Goal: Transaction & Acquisition: Purchase product/service

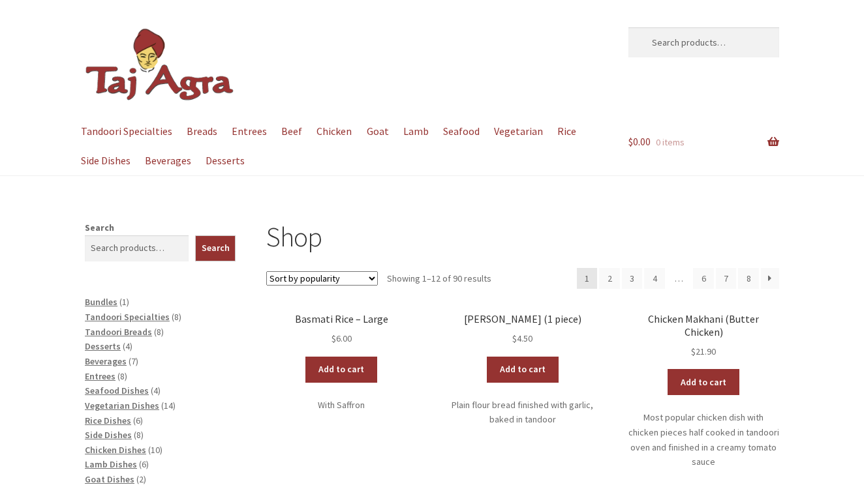
click at [455, 228] on h1 "Shop" at bounding box center [522, 237] width 513 height 33
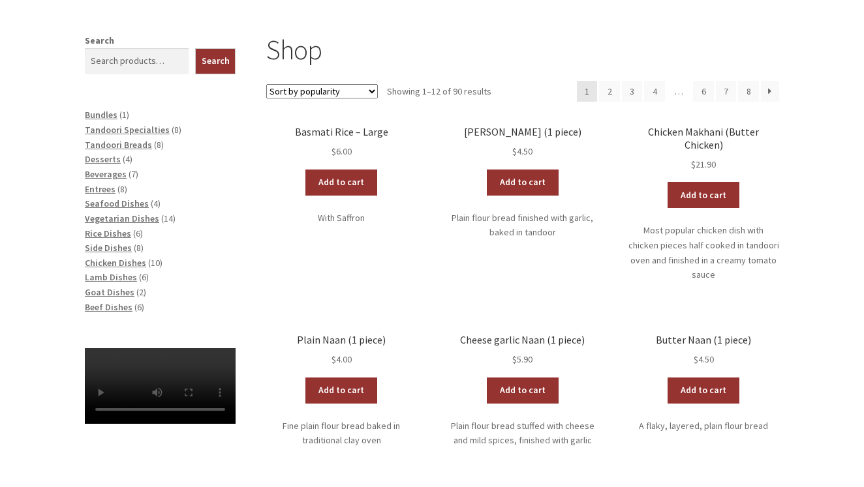
scroll to position [189, 0]
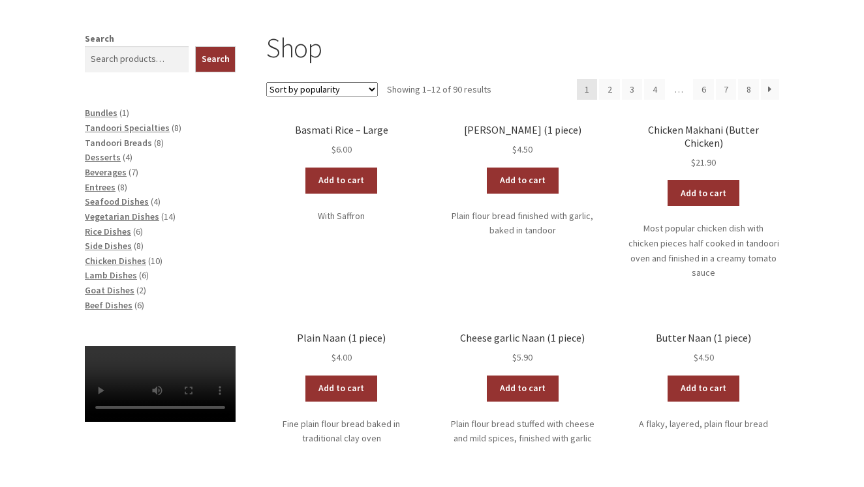
click at [141, 140] on span "Tandoori Breads" at bounding box center [118, 143] width 67 height 12
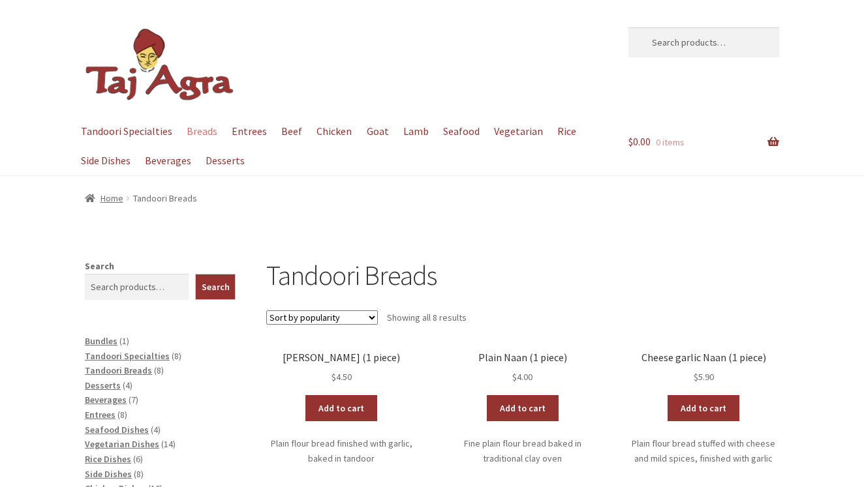
click at [497, 209] on div "Home / Tandoori Breads" at bounding box center [432, 198] width 864 height 44
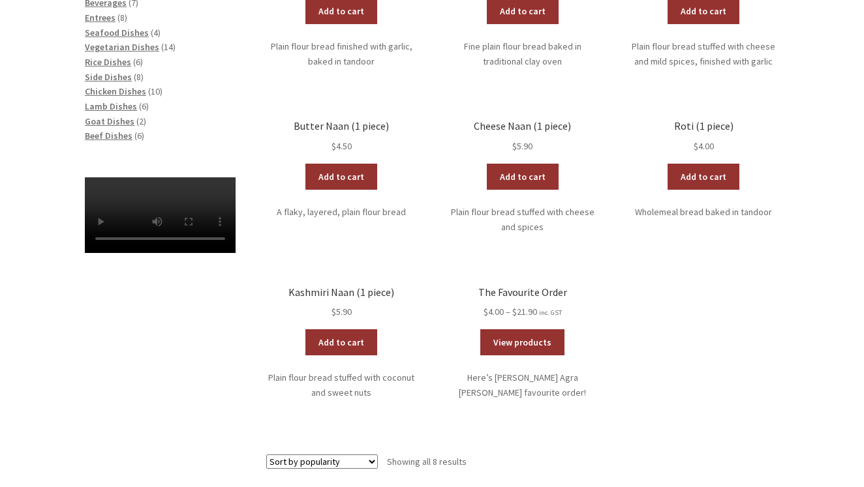
scroll to position [474, 0]
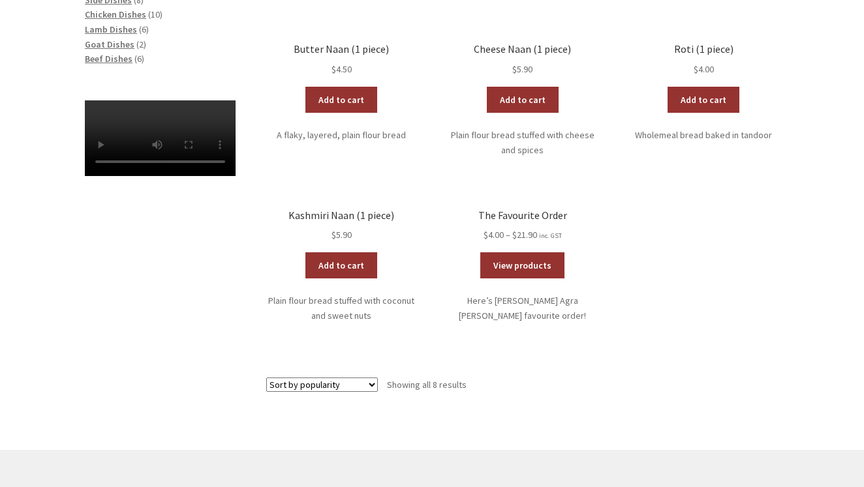
click at [541, 209] on h2 "The Favourite Order" at bounding box center [522, 215] width 151 height 12
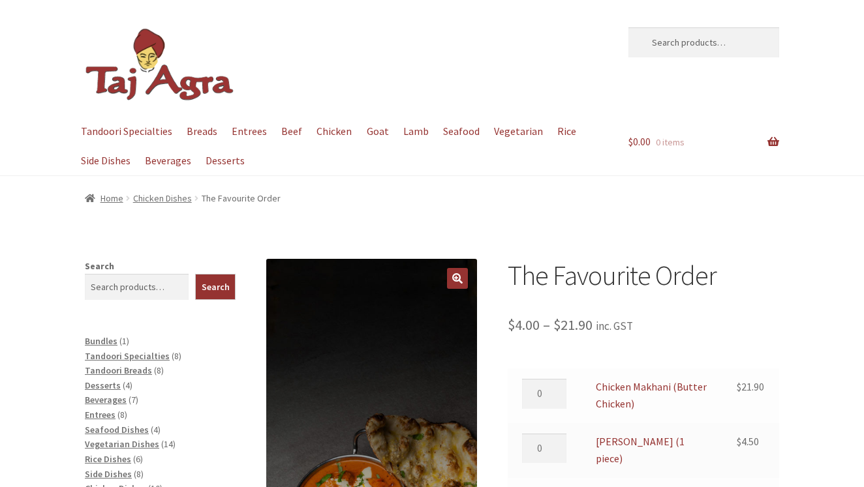
click at [739, 301] on div "The Favourite Order $ 4.00 – $ 21.90 Price range: $4.00 through $21.90 inc. GST…" at bounding box center [643, 442] width 271 height 366
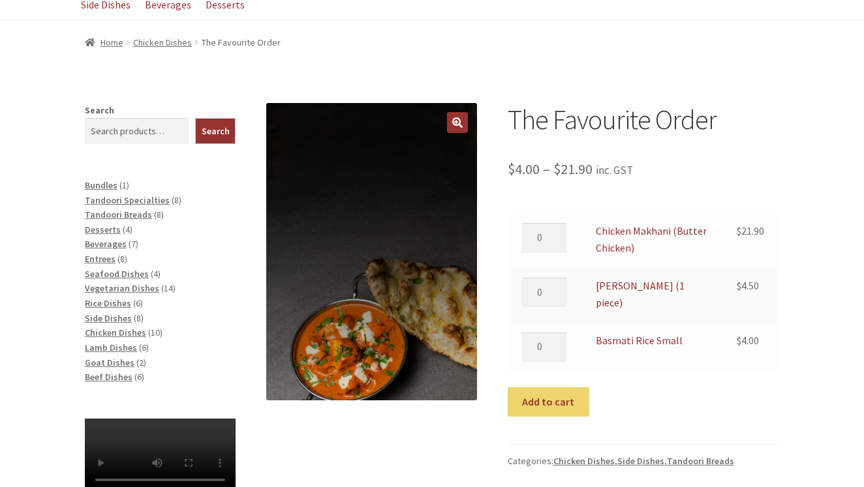
scroll to position [171, 0]
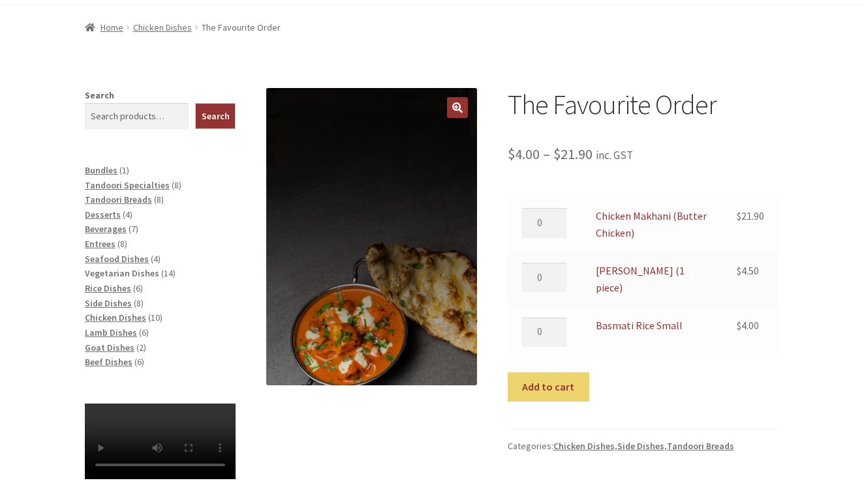
click at [142, 269] on span "Vegetarian Dishes" at bounding box center [122, 274] width 74 height 12
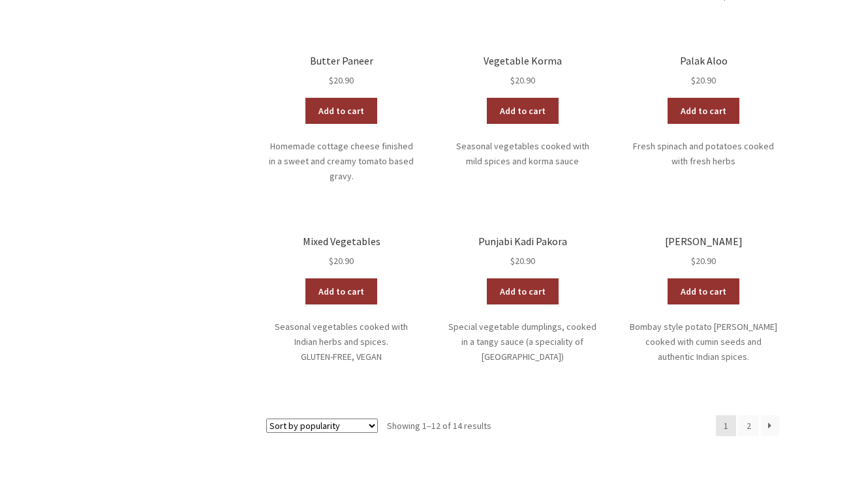
scroll to position [675, 0]
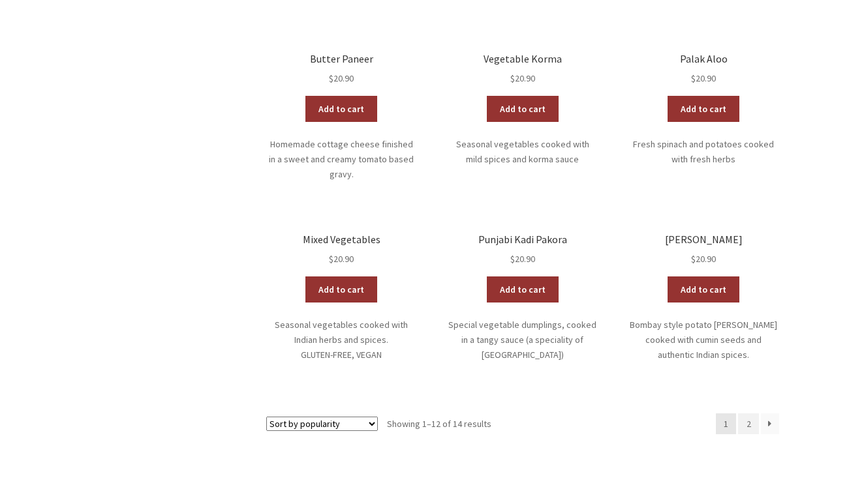
click at [751, 414] on link "2" at bounding box center [748, 424] width 21 height 21
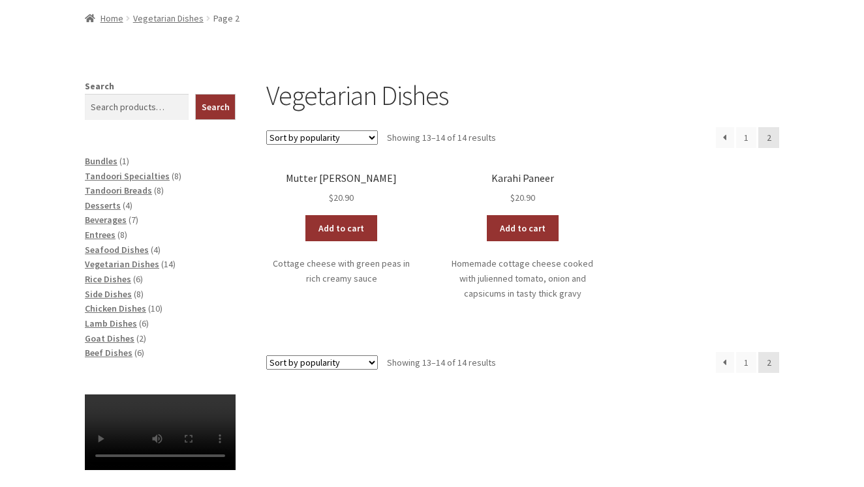
scroll to position [191, 0]
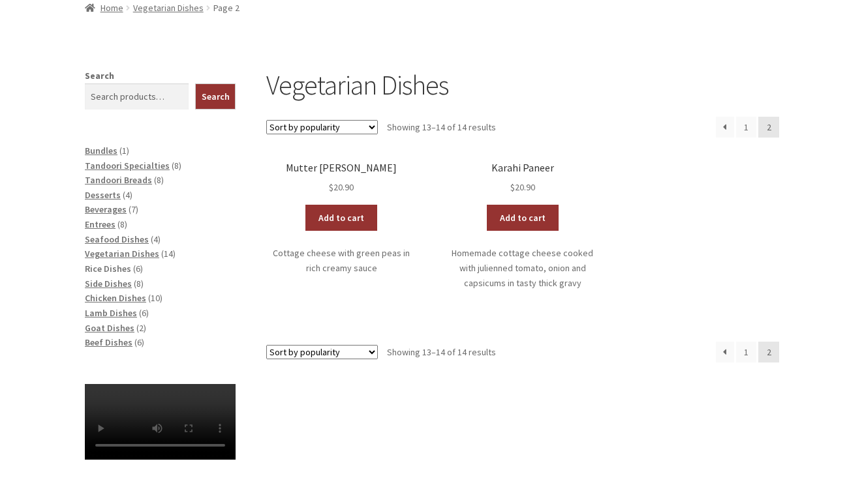
click at [110, 266] on span "Rice Dishes" at bounding box center [108, 269] width 46 height 12
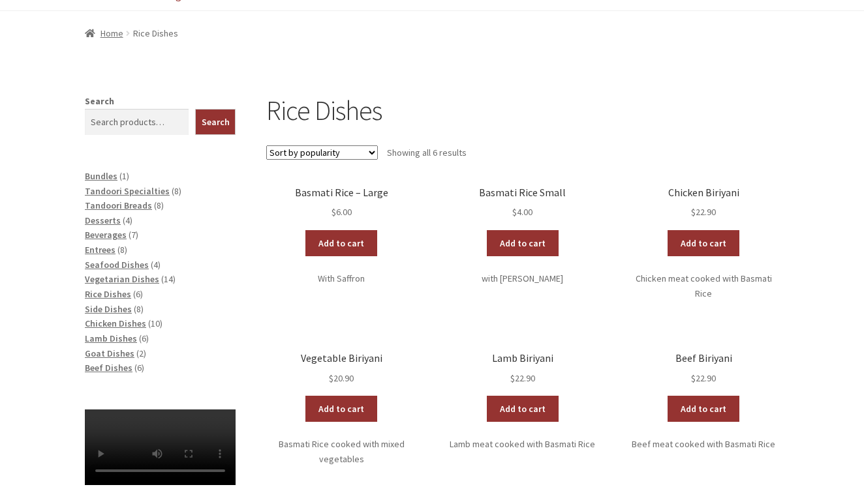
scroll to position [157, 0]
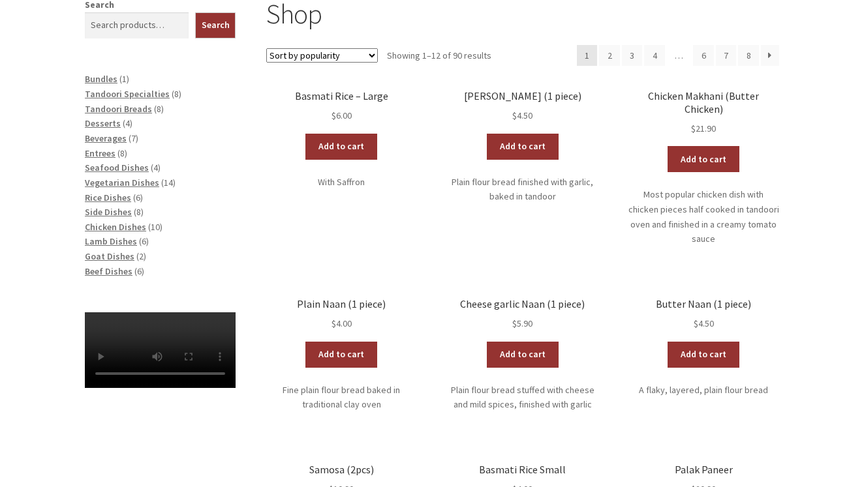
scroll to position [243, 0]
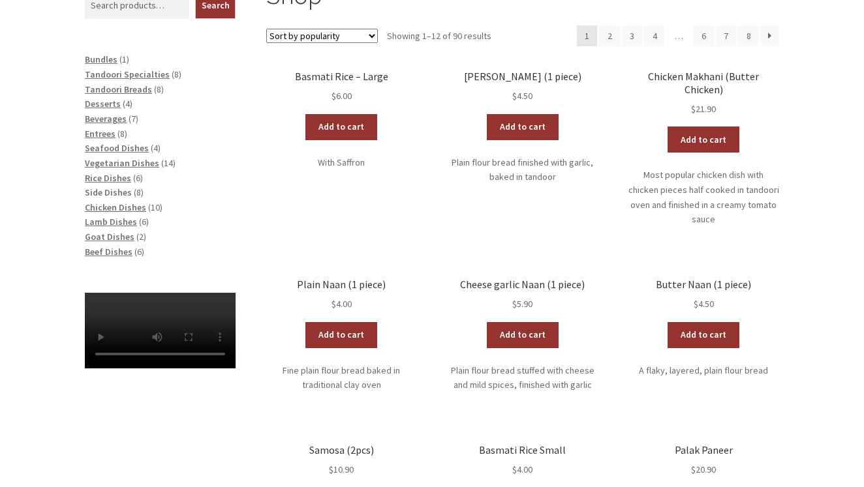
click at [113, 187] on span "Side Dishes" at bounding box center [108, 193] width 47 height 12
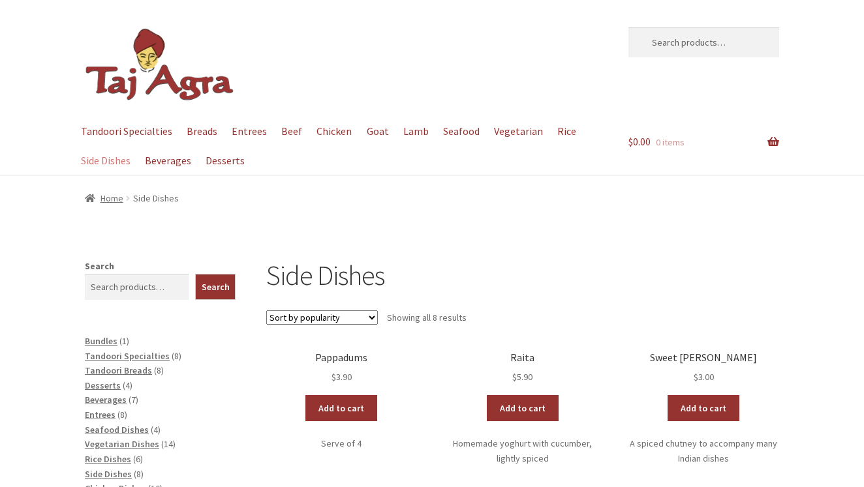
click at [290, 179] on div "Home / Side Dishes" at bounding box center [432, 198] width 864 height 44
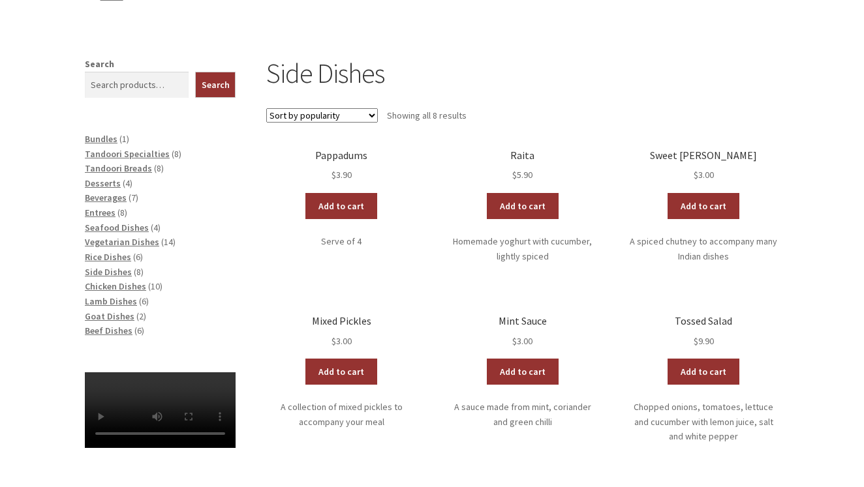
scroll to position [197, 0]
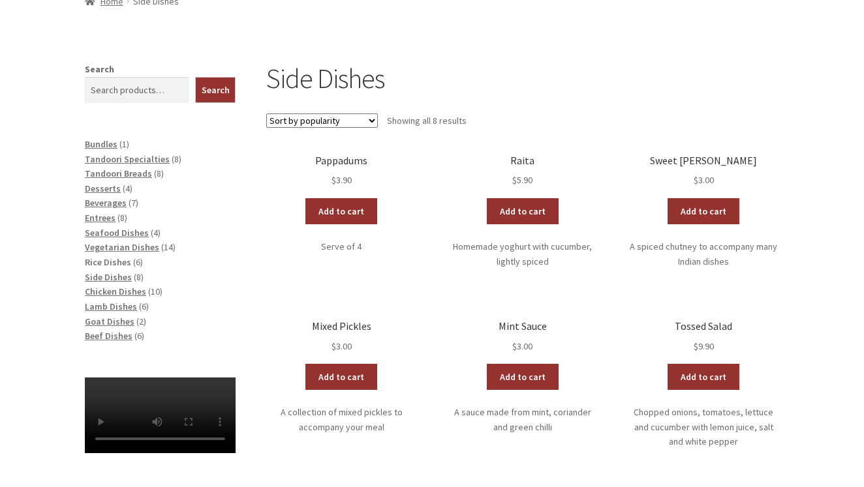
click at [112, 256] on span "Rice Dishes" at bounding box center [108, 262] width 46 height 12
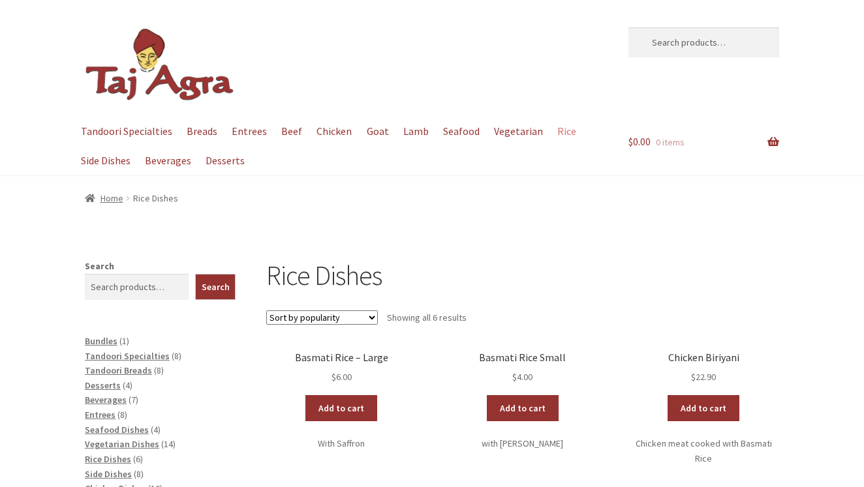
click at [663, 256] on div "Skip to navigation Skip to content Search for: Search Menu Tandoori Specialties…" at bounding box center [432, 451] width 864 height 903
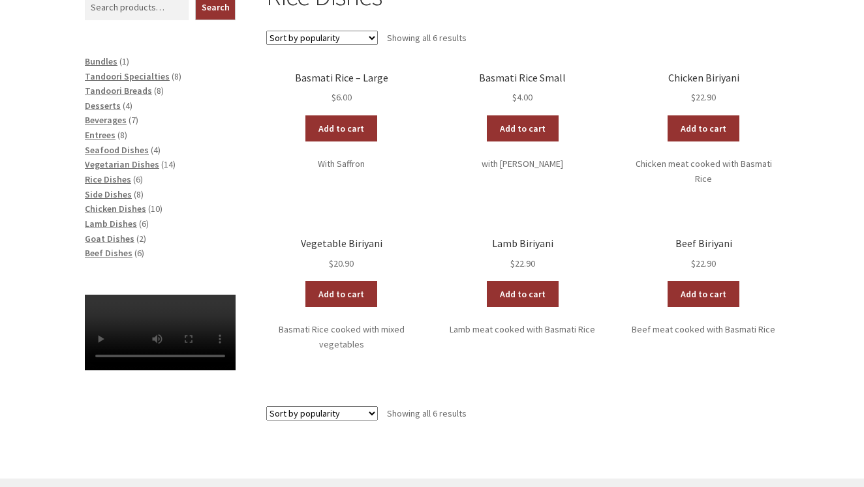
scroll to position [282, 0]
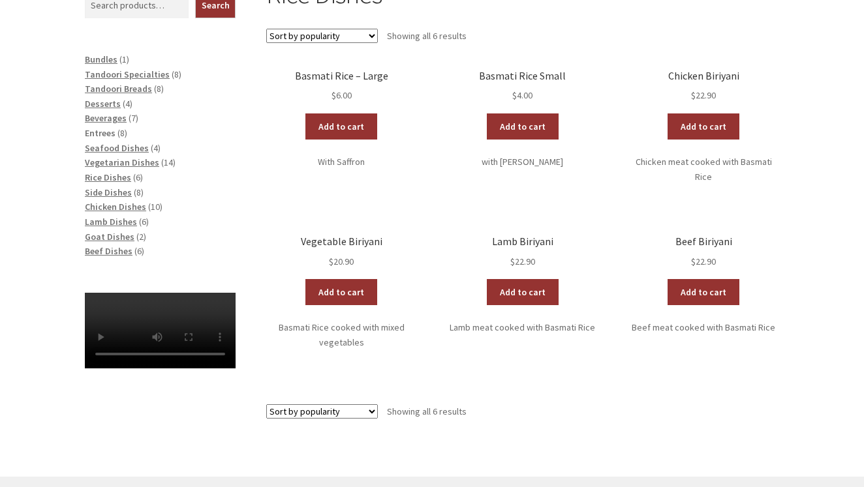
click at [102, 132] on span "Entrees" at bounding box center [100, 133] width 31 height 12
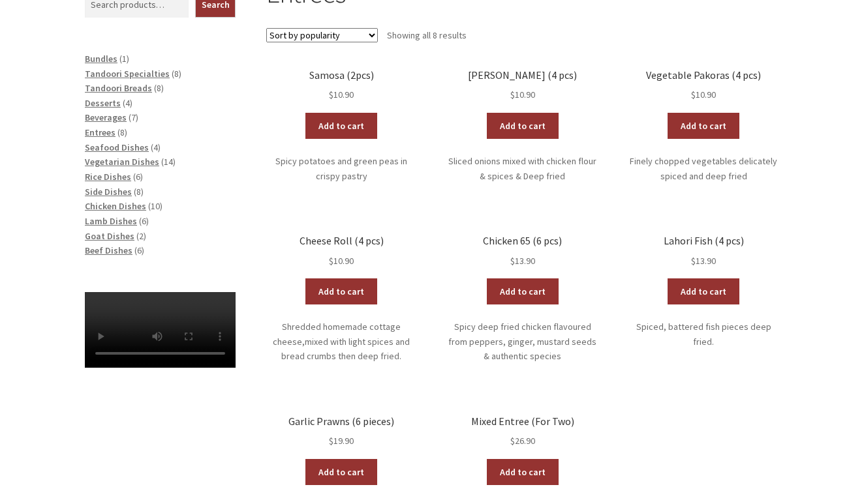
scroll to position [285, 0]
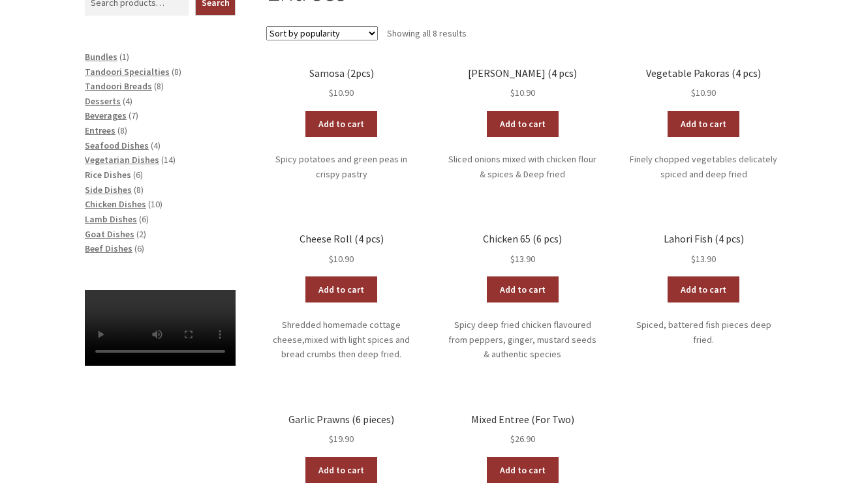
click at [126, 172] on span "Rice Dishes" at bounding box center [108, 175] width 46 height 12
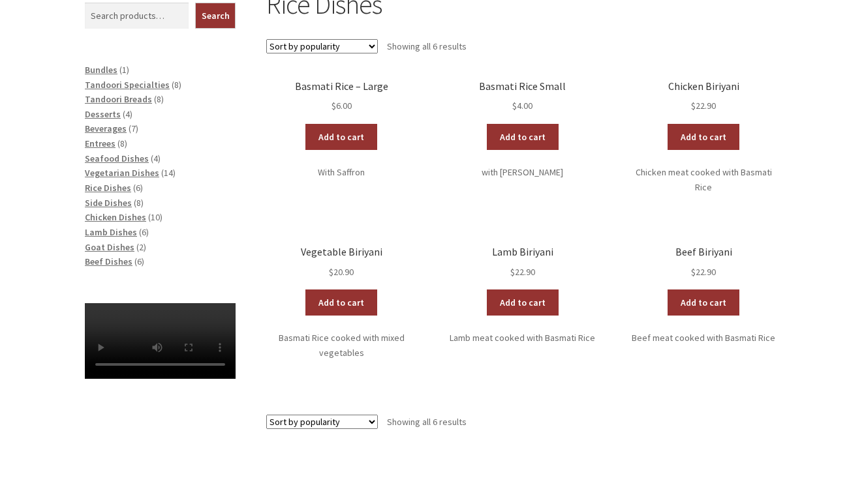
scroll to position [282, 0]
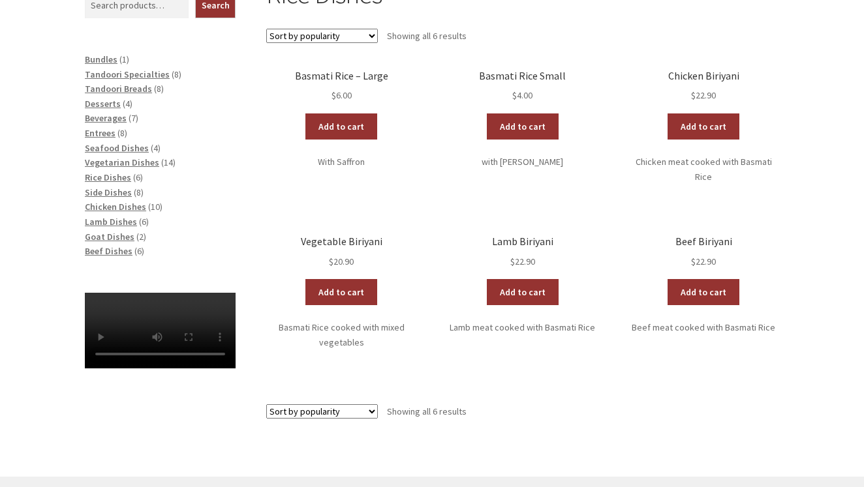
drag, startPoint x: 425, startPoint y: 225, endPoint x: 294, endPoint y: 122, distance: 166.3
click at [420, 224] on ul "Basmati Rice – Large $ 6.00 Add to cart With Saffron Basmati Rice Small $ 4.00 …" at bounding box center [522, 235] width 513 height 331
click at [133, 157] on span "Vegetarian Dishes" at bounding box center [122, 163] width 74 height 12
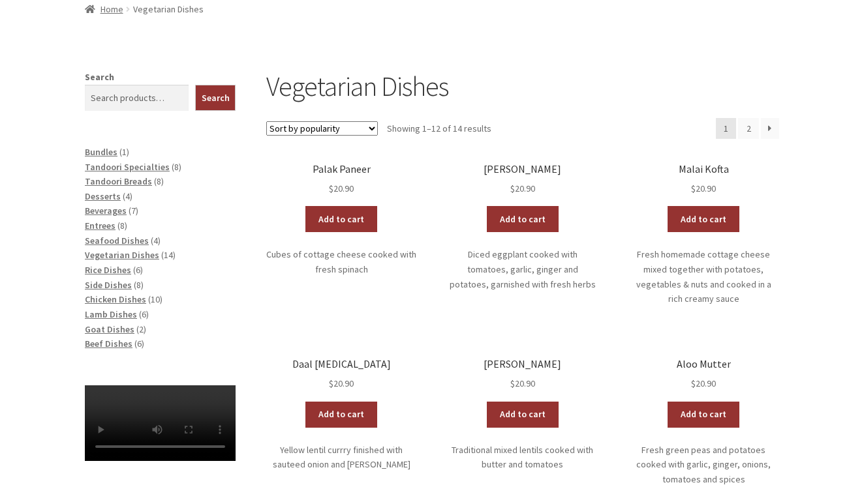
scroll to position [187, 0]
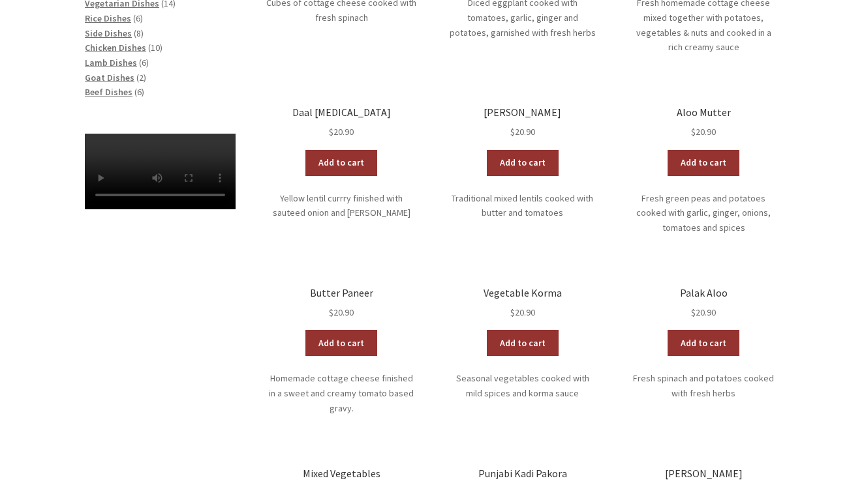
scroll to position [429, 0]
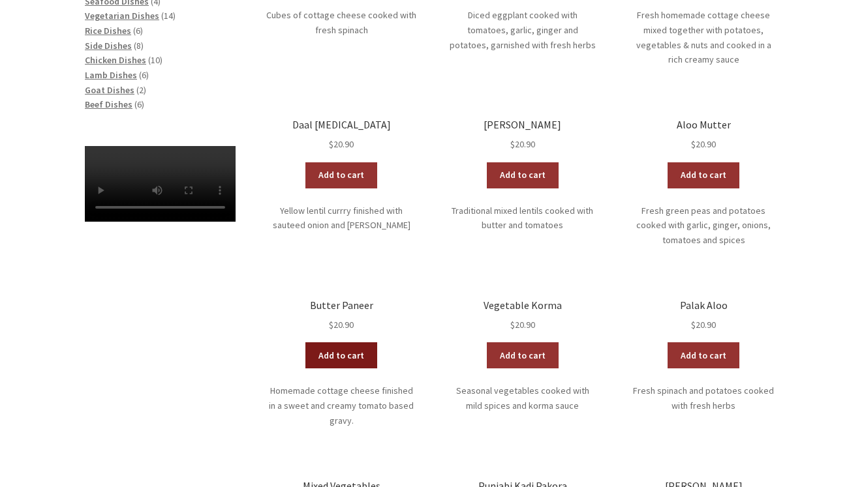
click at [346, 343] on link "Add to cart" at bounding box center [341, 356] width 72 height 26
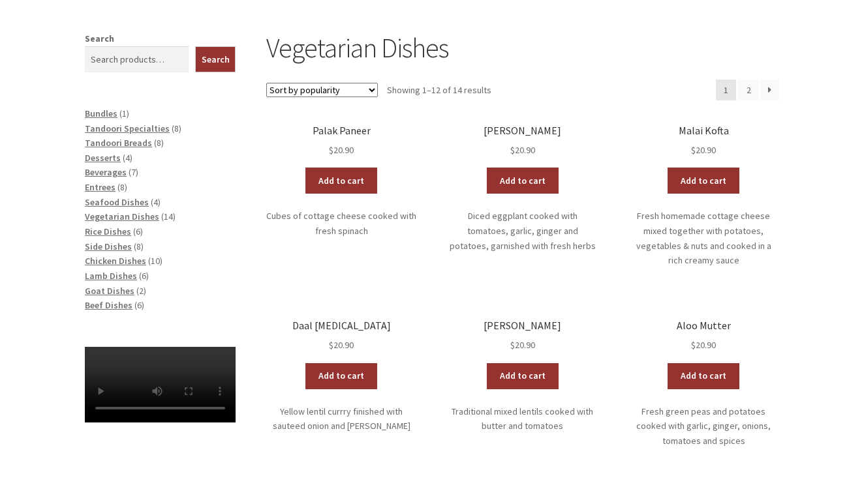
scroll to position [213, 0]
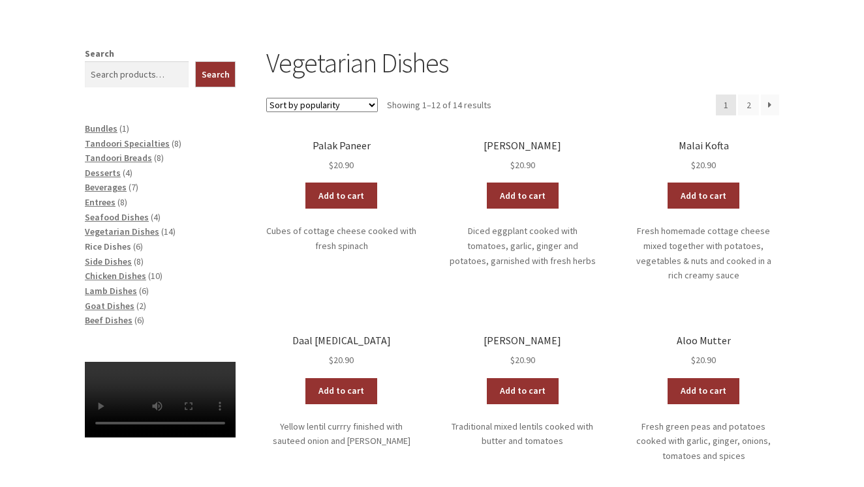
click at [110, 243] on span "Rice Dishes" at bounding box center [108, 247] width 46 height 12
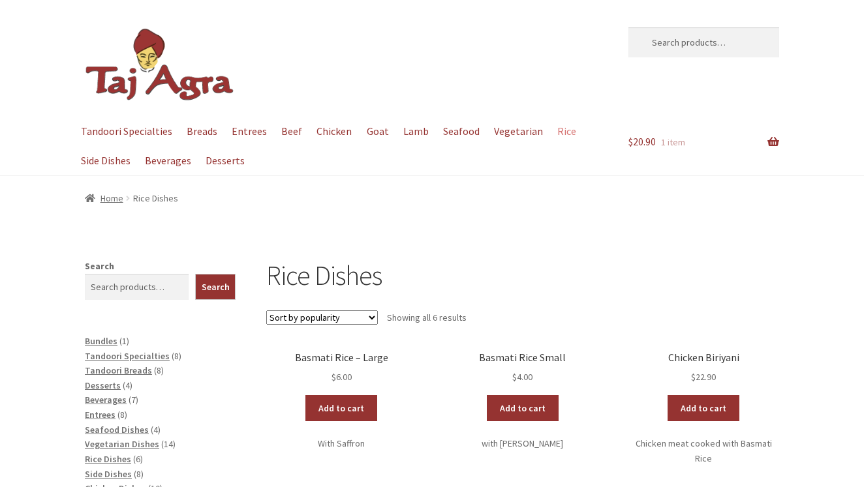
click at [607, 215] on div "Home / Rice Dishes" at bounding box center [432, 198] width 864 height 44
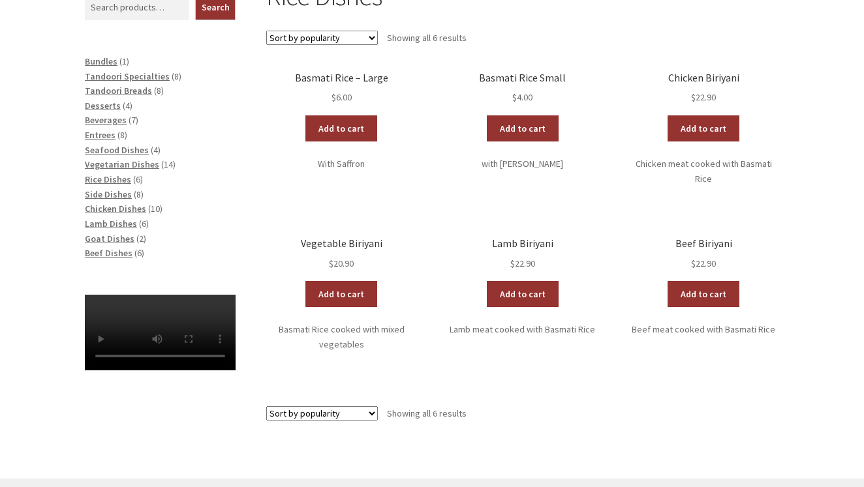
scroll to position [294, 0]
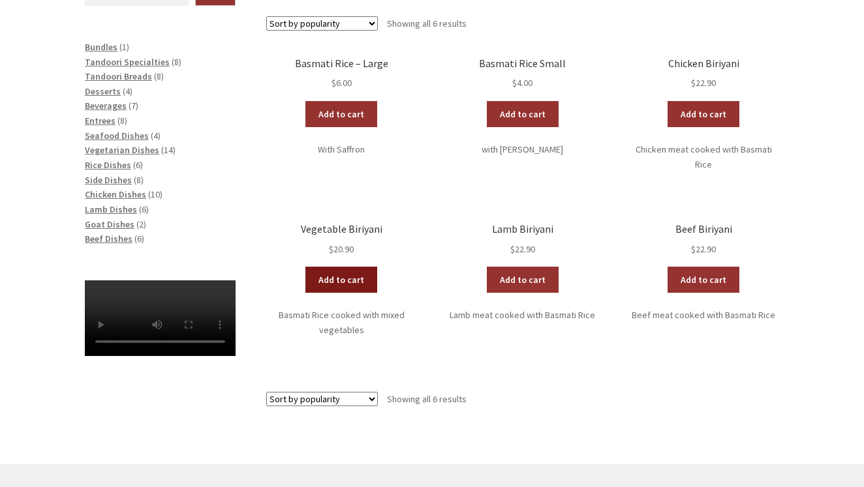
click at [352, 277] on link "Add to cart" at bounding box center [341, 280] width 72 height 26
click at [131, 146] on span "Vegetarian Dishes" at bounding box center [122, 150] width 74 height 12
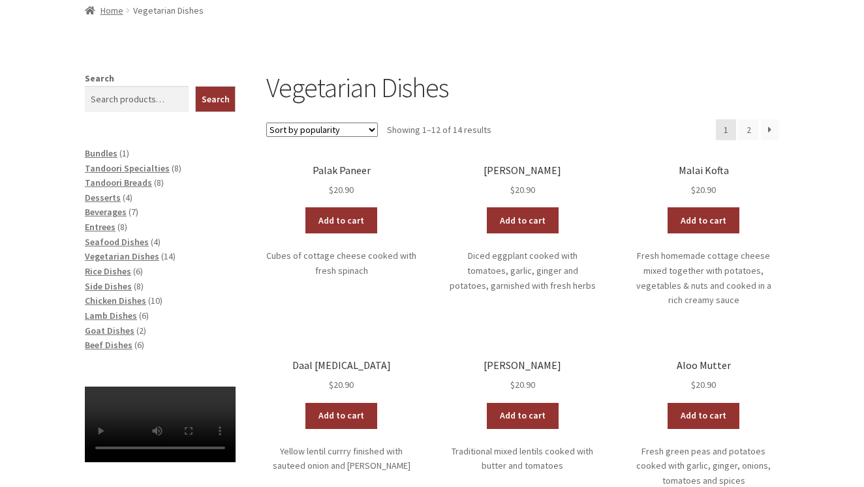
scroll to position [191, 0]
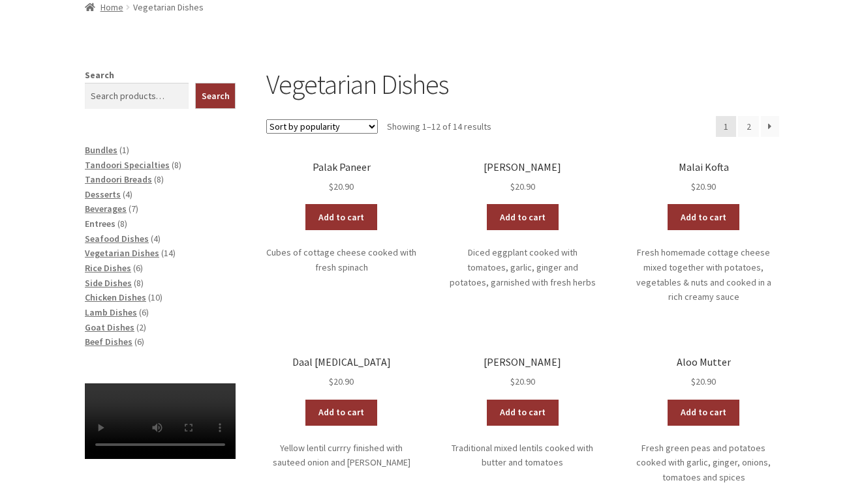
click at [95, 223] on span "Entrees" at bounding box center [100, 224] width 31 height 12
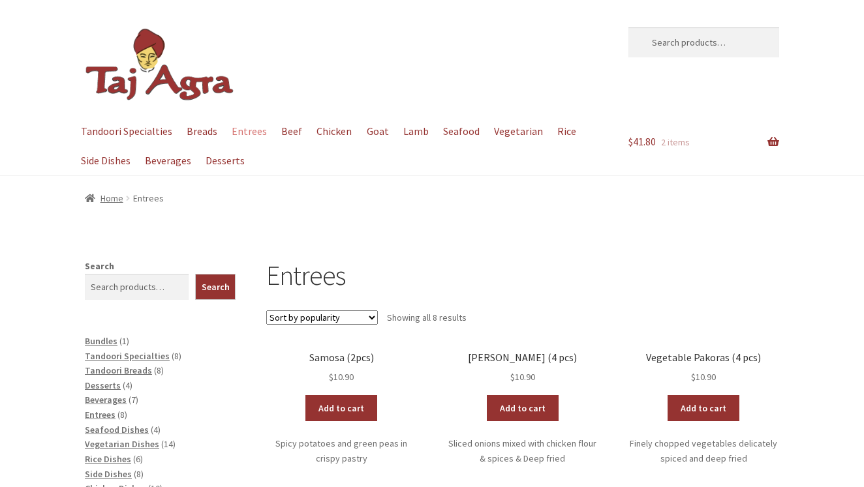
click at [484, 266] on h1 "Entrees" at bounding box center [522, 275] width 513 height 33
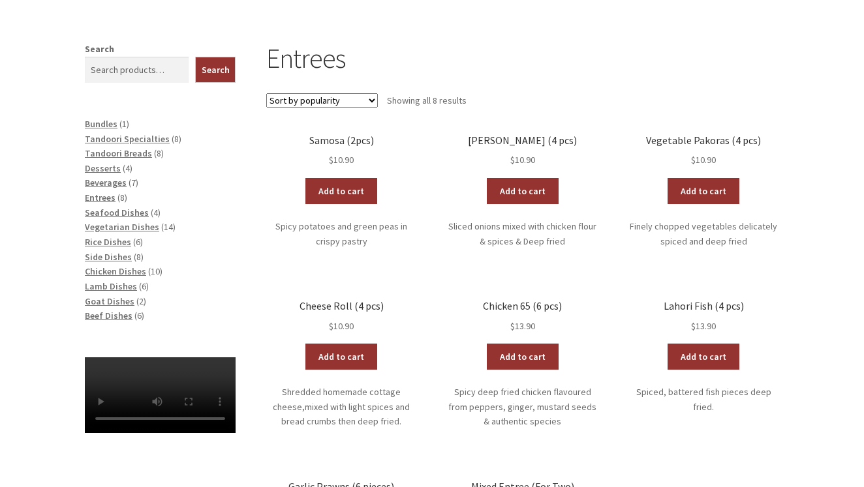
scroll to position [212, 0]
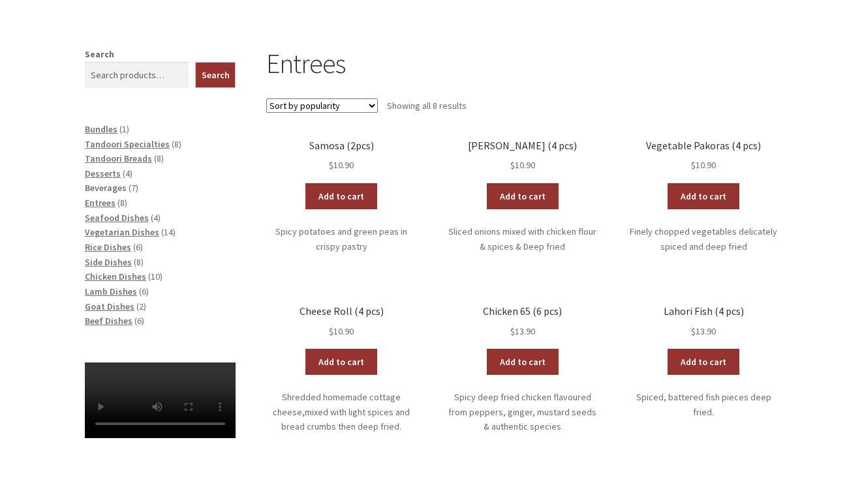
click at [108, 185] on span "Beverages" at bounding box center [106, 188] width 42 height 12
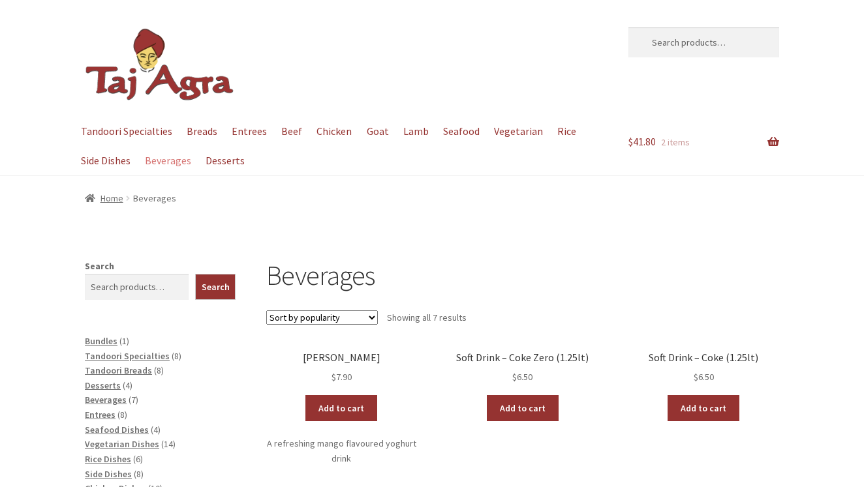
click at [455, 276] on h1 "Beverages" at bounding box center [522, 275] width 513 height 33
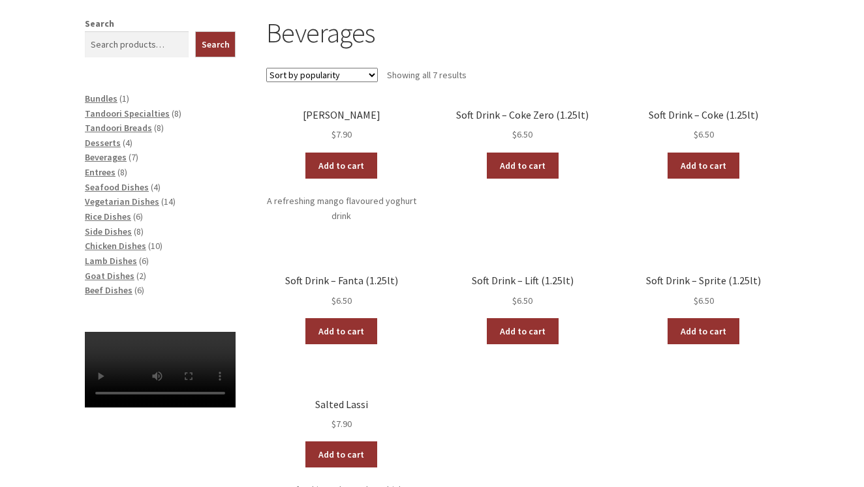
scroll to position [241, 0]
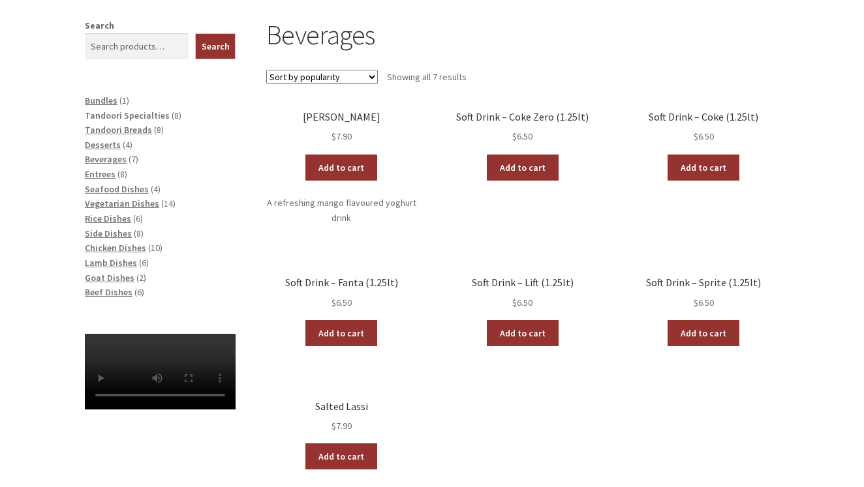
click at [156, 114] on span "Tandoori Specialties" at bounding box center [127, 116] width 85 height 12
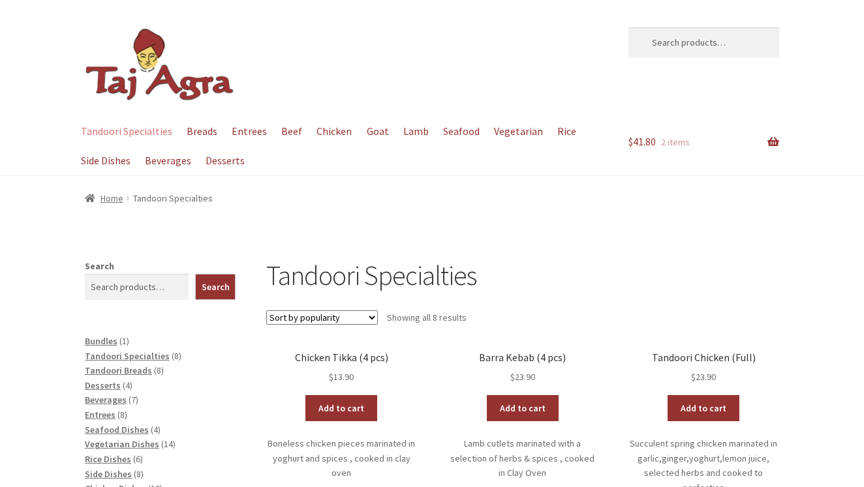
click at [574, 269] on h1 "Tandoori Specialties" at bounding box center [522, 275] width 513 height 33
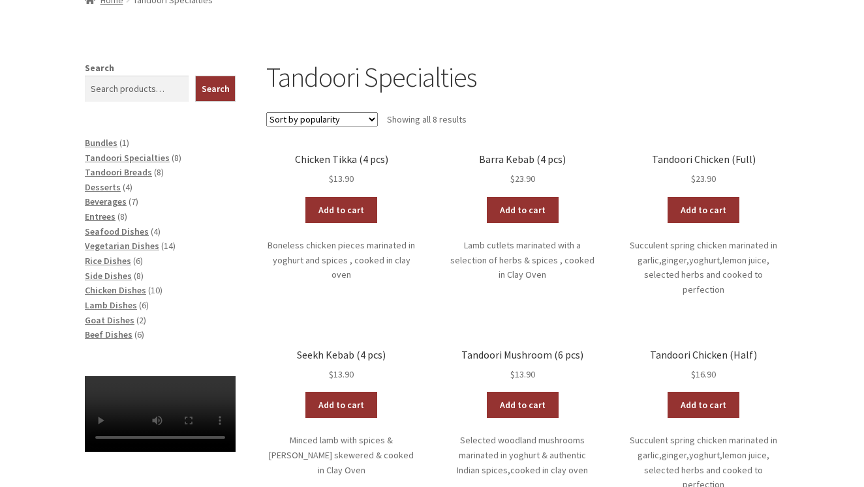
scroll to position [193, 0]
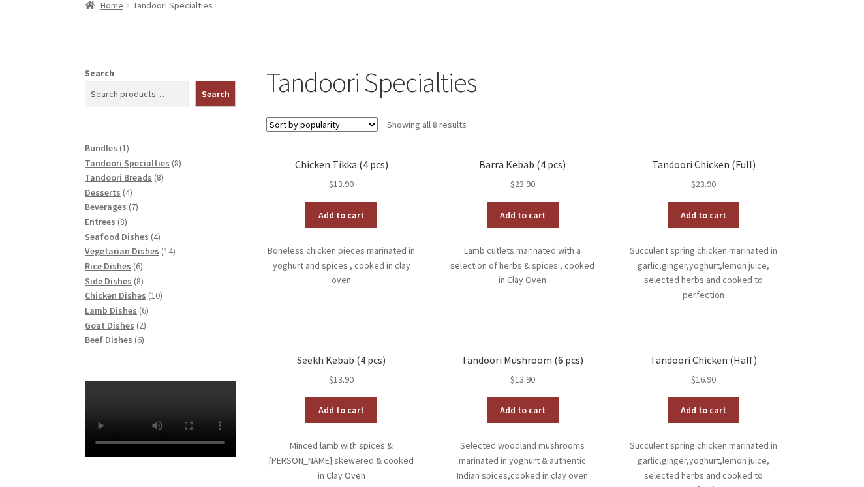
click at [101, 149] on span "Bundles" at bounding box center [101, 148] width 33 height 12
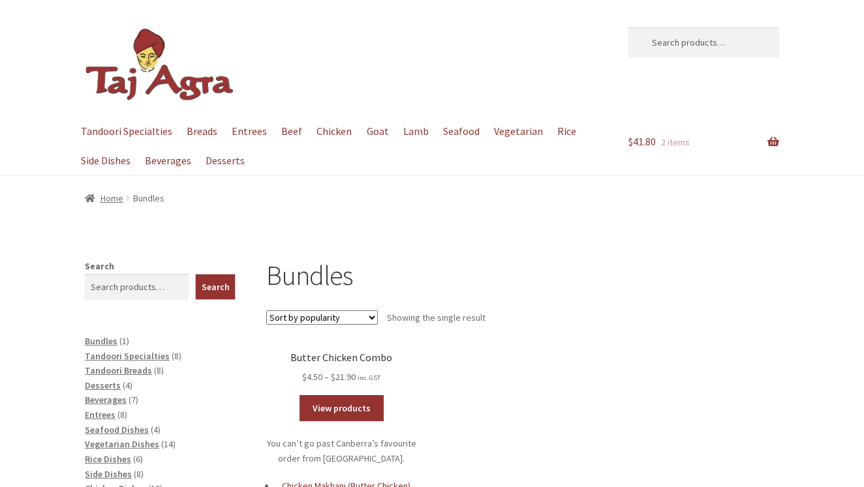
click at [426, 408] on ul "Butter Chicken Combo $ 4.50 – $ 21.90 Price range: $4.50 through $21.90 inc. GS…" at bounding box center [522, 463] width 513 height 223
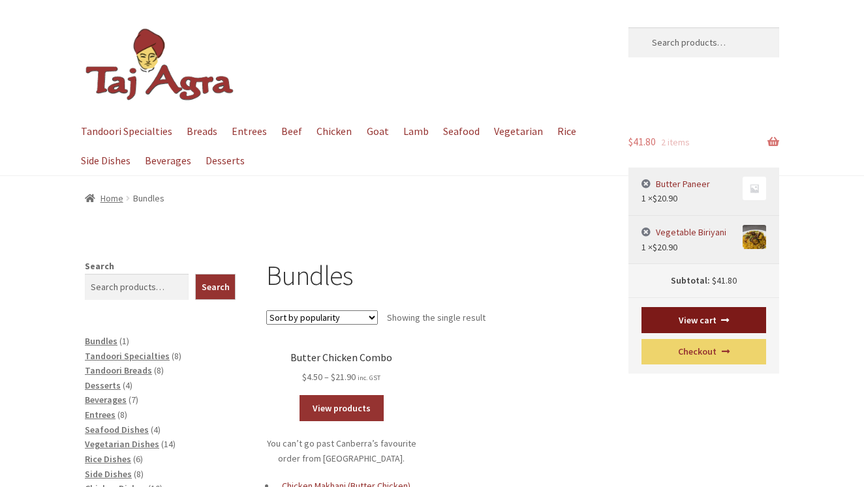
click at [739, 316] on link "View cart" at bounding box center [703, 320] width 125 height 26
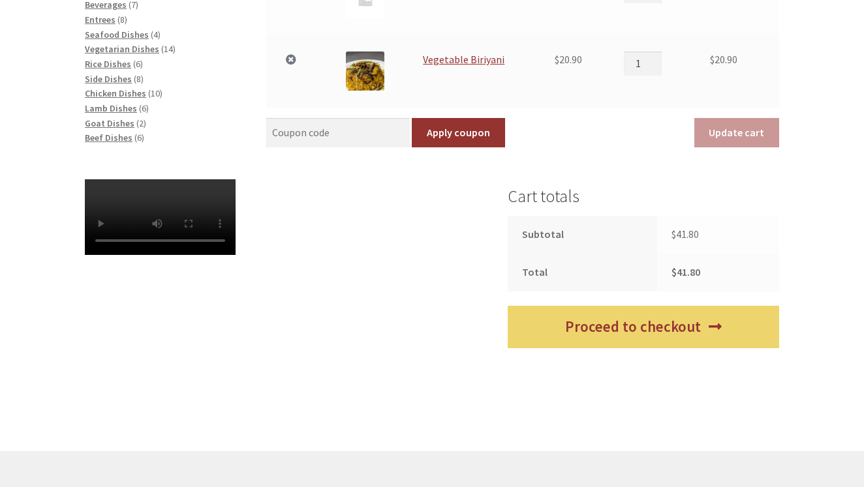
scroll to position [397, 0]
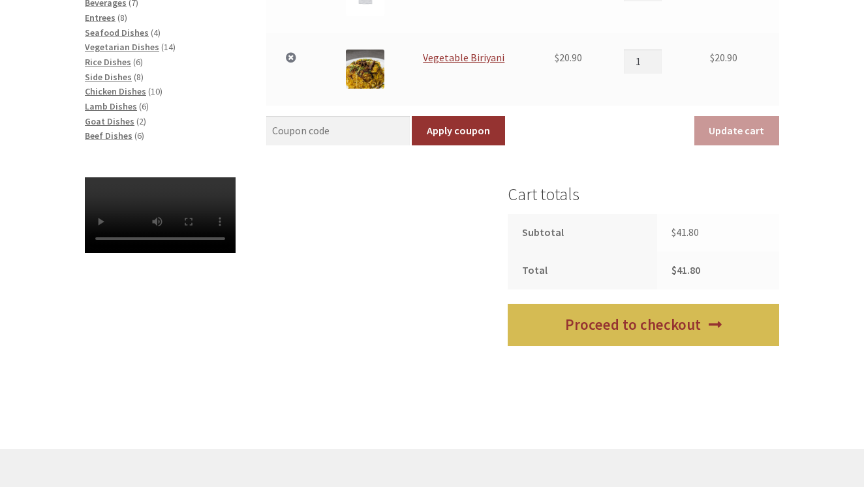
click at [646, 313] on link "Proceed to checkout" at bounding box center [643, 325] width 271 height 42
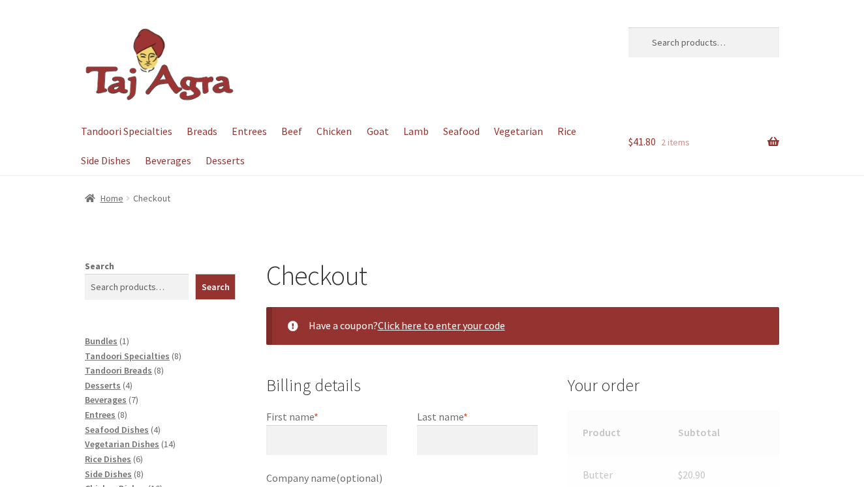
select select "ACT"
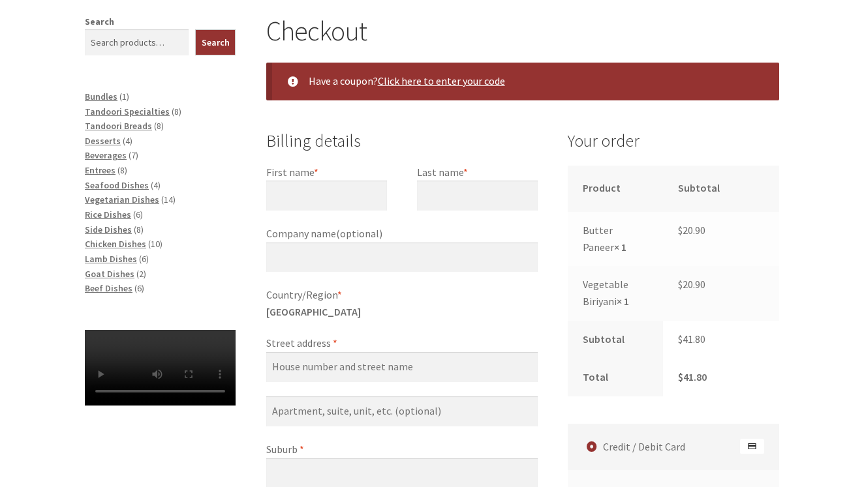
scroll to position [244, 0]
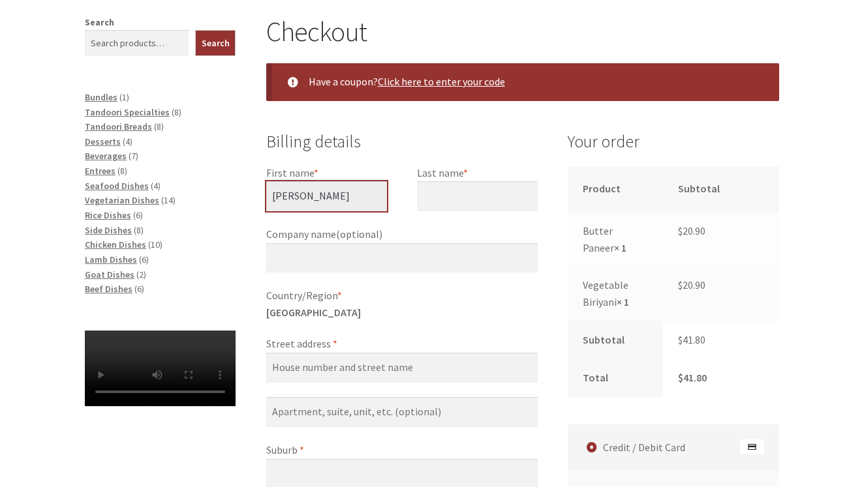
type input "[PERSON_NAME]"
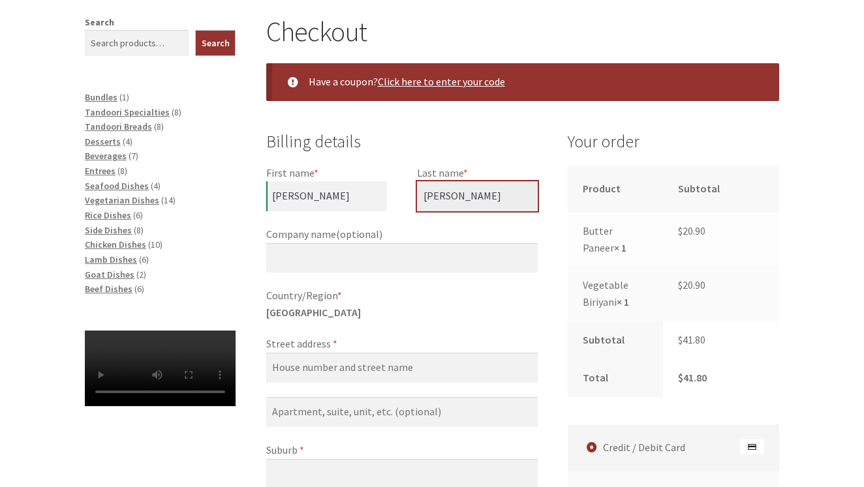
type input "[PERSON_NAME]"
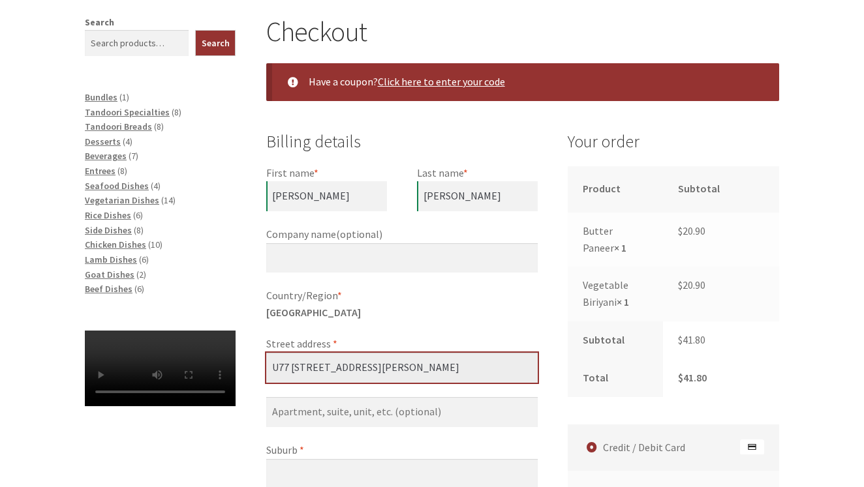
type input "U77 [STREET_ADDRESS][PERSON_NAME]"
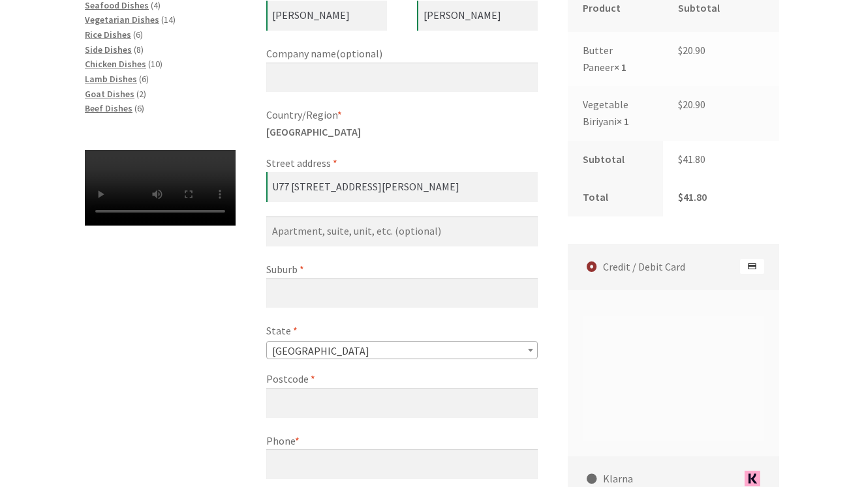
scroll to position [425, 0]
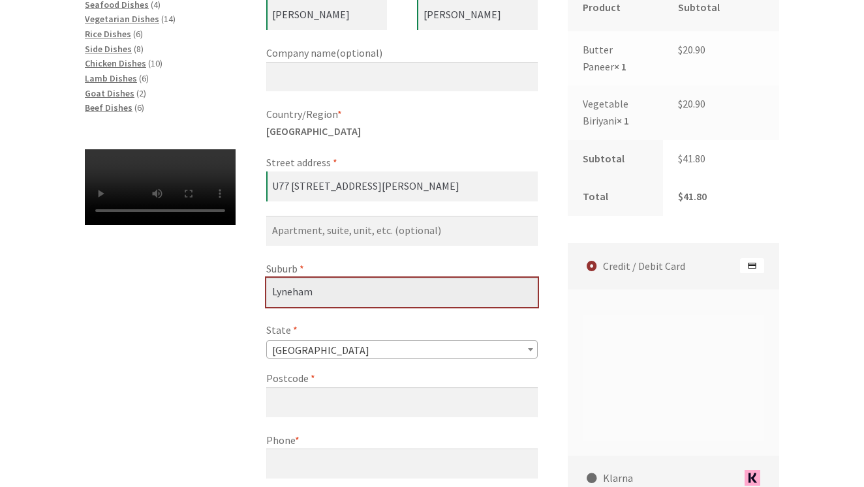
type input "Lyneham"
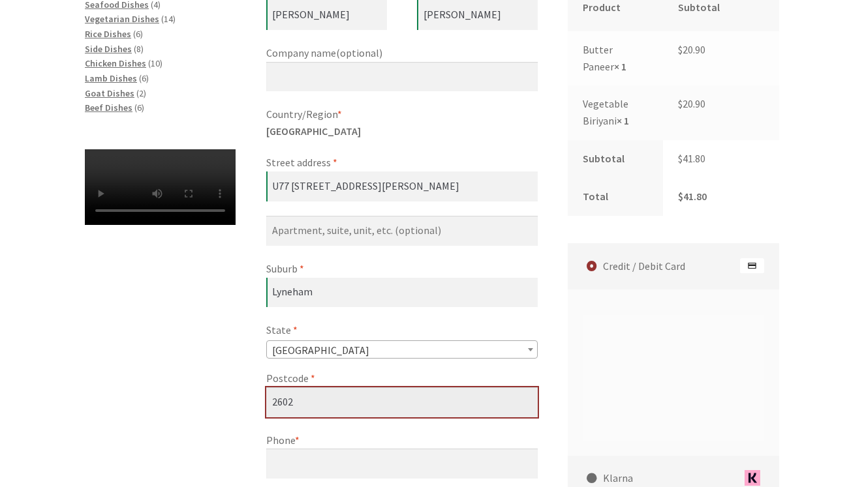
type input "2602"
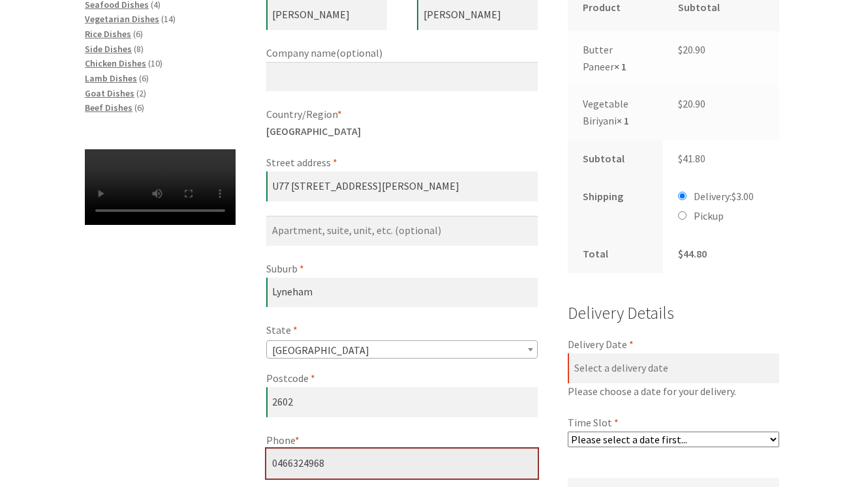
type input "0466324968"
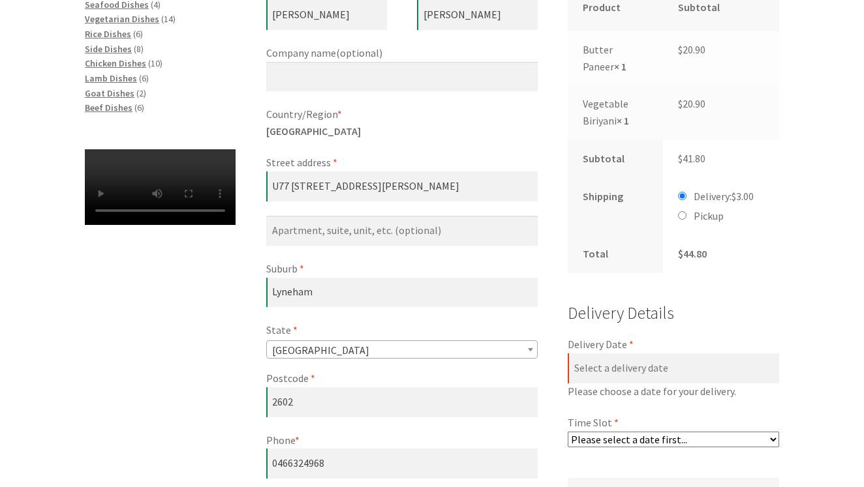
click at [557, 267] on form "Billing details First name * [PERSON_NAME] Last name * [PERSON_NAME] Company na…" at bounding box center [522, 465] width 513 height 1037
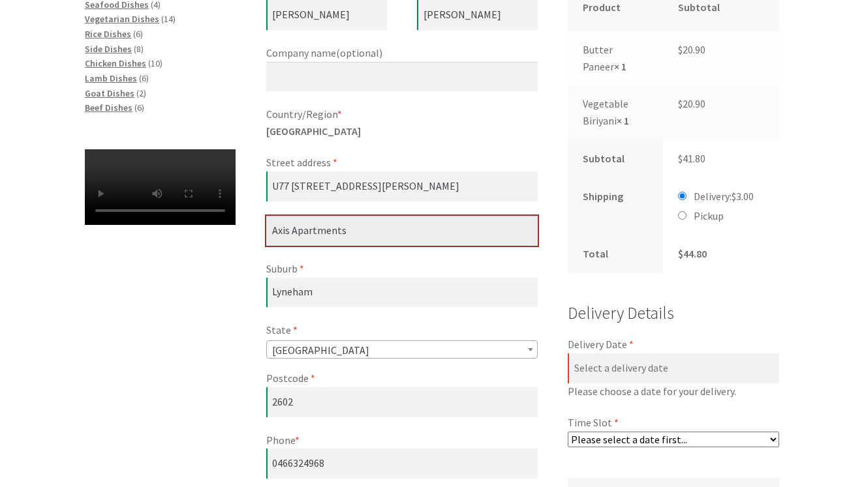
type input "Axis Apartments"
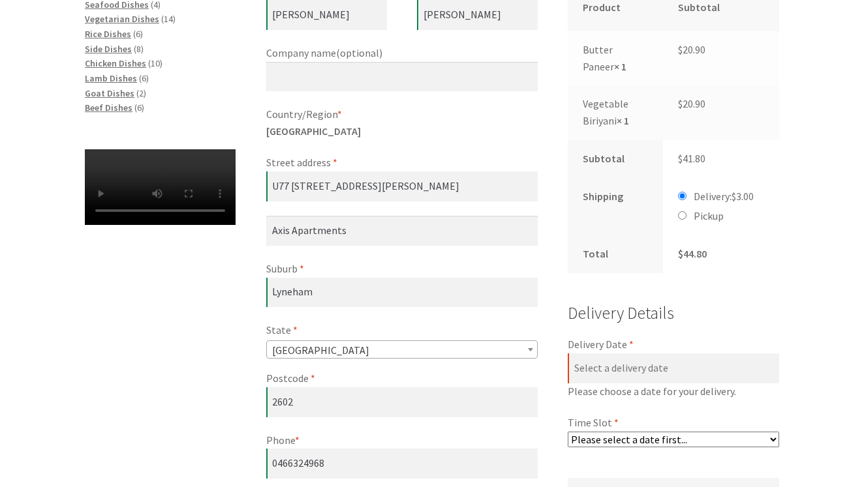
click at [551, 142] on form "Billing details First name * [PERSON_NAME] Last name * [PERSON_NAME] Company na…" at bounding box center [522, 465] width 513 height 1037
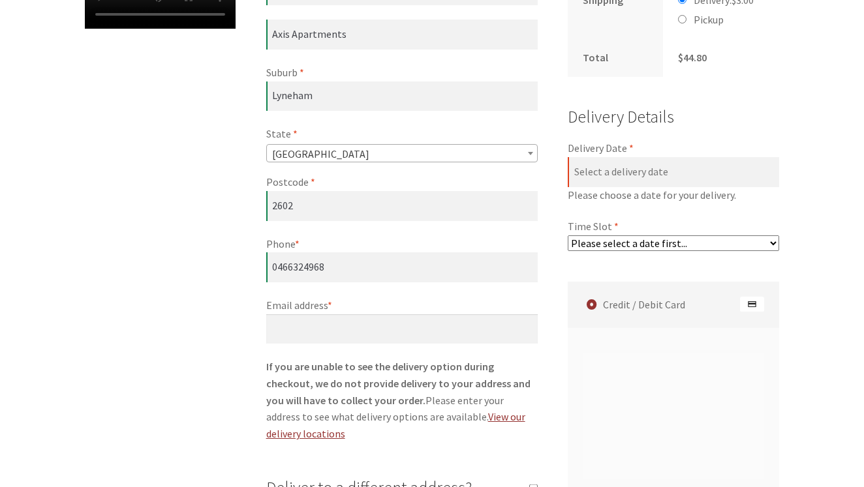
scroll to position [628, 0]
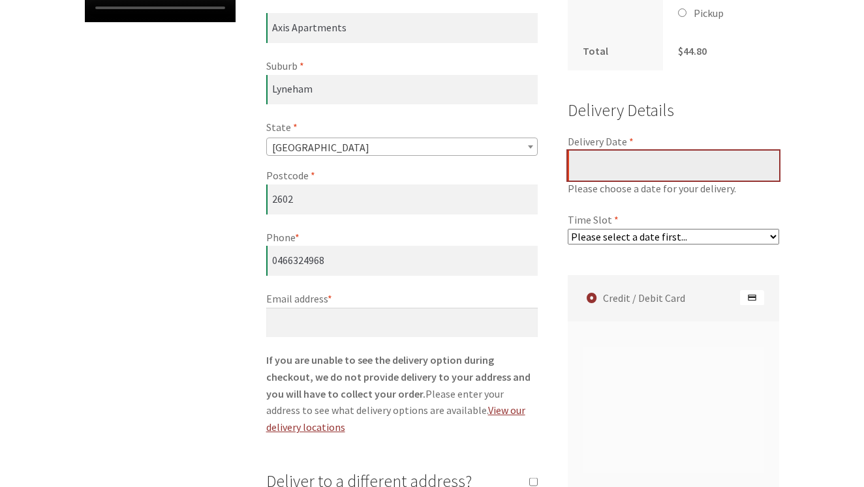
click at [665, 151] on input "Delivery Date *" at bounding box center [673, 166] width 211 height 30
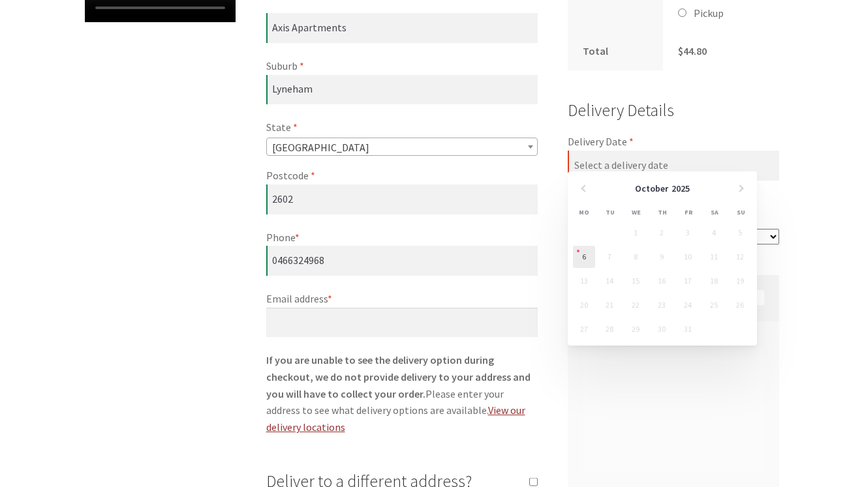
click at [587, 260] on link "6" at bounding box center [584, 257] width 22 height 22
type input "[DATE]"
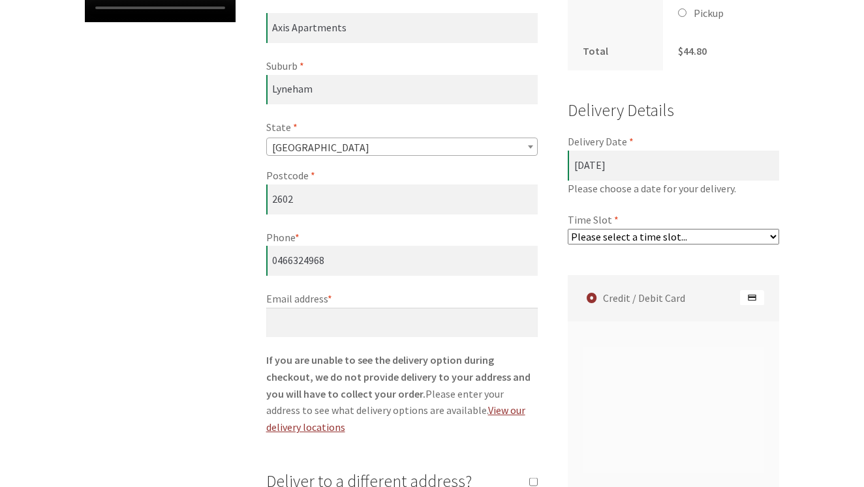
click at [816, 138] on div "Checkout Have a coupon? Click here to enter your code Coupon: Apply coupon Bill…" at bounding box center [432, 250] width 864 height 1238
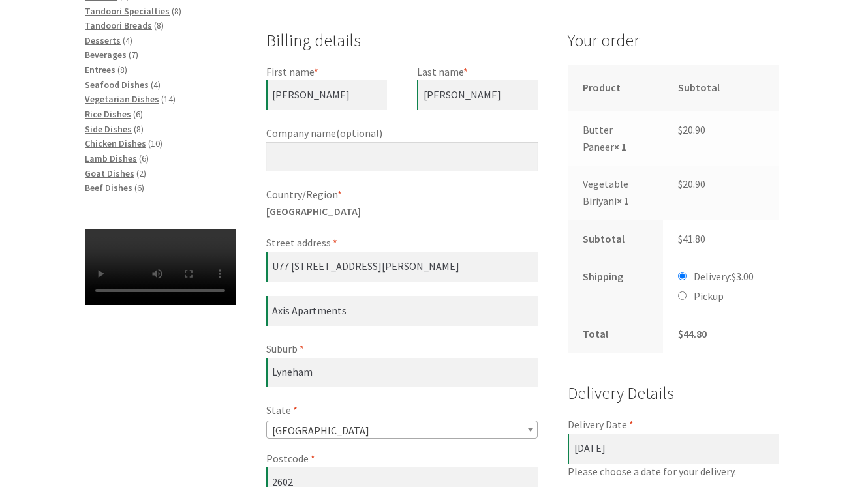
scroll to position [356, 0]
